Goal: Task Accomplishment & Management: Manage account settings

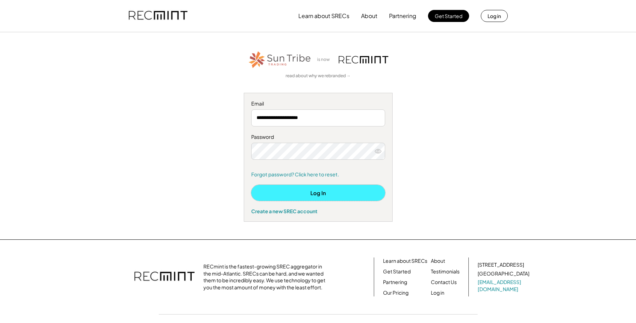
click at [302, 194] on button "Log In" at bounding box center [318, 193] width 134 height 16
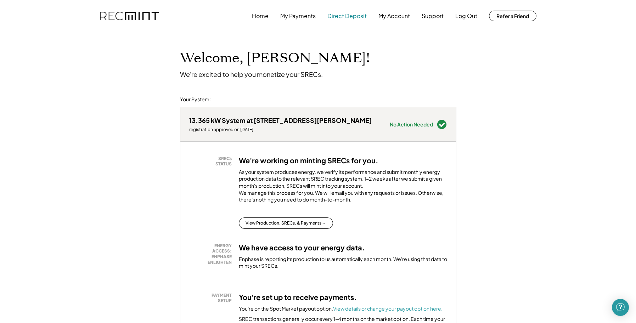
click at [345, 15] on button "Direct Deposit" at bounding box center [346, 16] width 39 height 14
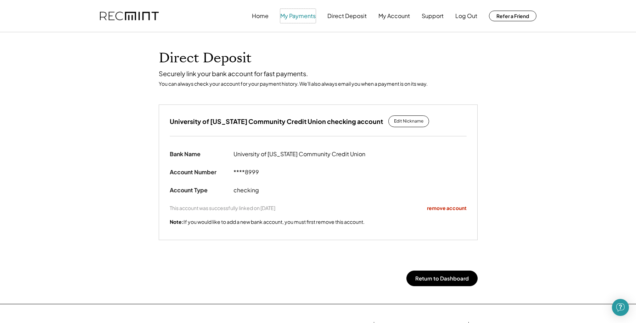
click at [293, 17] on button "My Payments" at bounding box center [297, 16] width 35 height 14
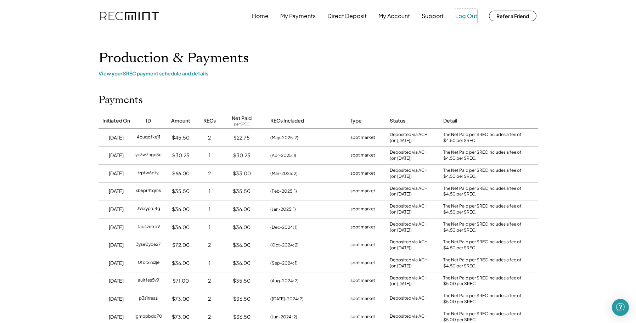
click at [464, 16] on button "Log Out" at bounding box center [466, 16] width 22 height 14
